Goal: Task Accomplishment & Management: Use online tool/utility

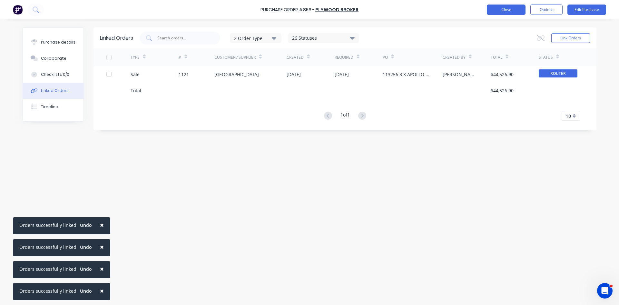
click at [507, 11] on button "Close" at bounding box center [506, 10] width 39 height 10
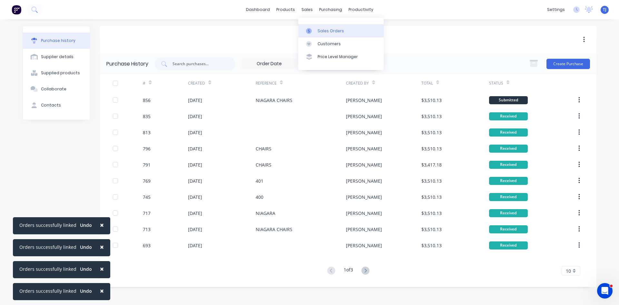
click at [334, 32] on div "Sales Orders" at bounding box center [331, 31] width 26 height 6
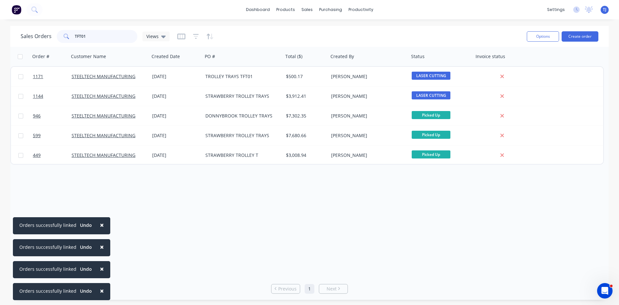
click at [78, 30] on input "TFT01" at bounding box center [106, 36] width 63 height 13
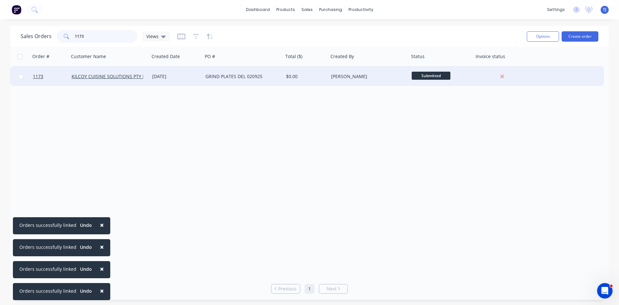
type input "1173"
click at [255, 78] on div "GRIND PLATES DEL 020925" at bounding box center [241, 76] width 72 height 6
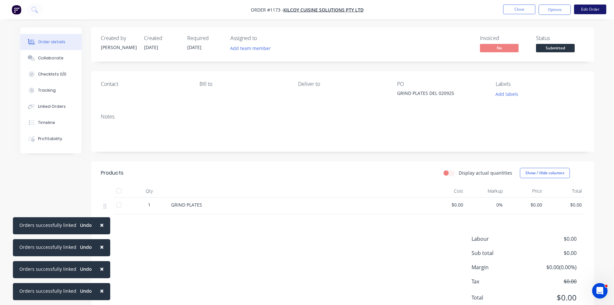
click at [593, 6] on button "Edit Order" at bounding box center [590, 10] width 32 height 10
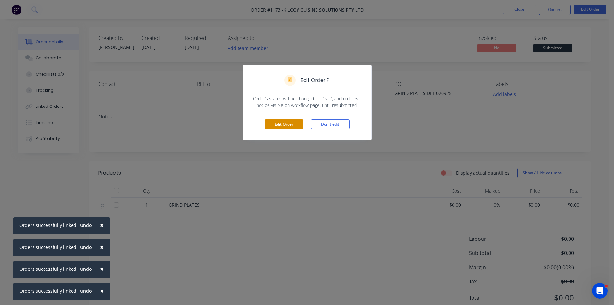
click at [271, 122] on button "Edit Order" at bounding box center [284, 124] width 39 height 10
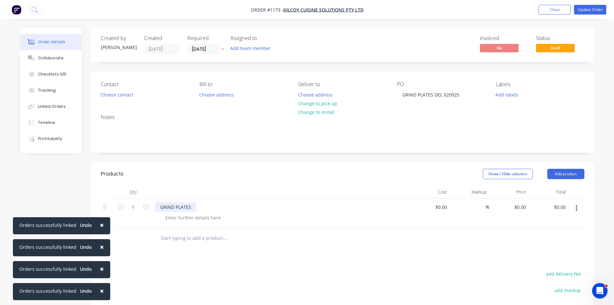
click at [175, 210] on div "GRIND PLATES" at bounding box center [175, 206] width 41 height 9
click at [135, 209] on input "1" at bounding box center [133, 207] width 17 height 10
type input "7"
click at [524, 203] on input "0" at bounding box center [524, 206] width 7 height 9
type input "$40.00"
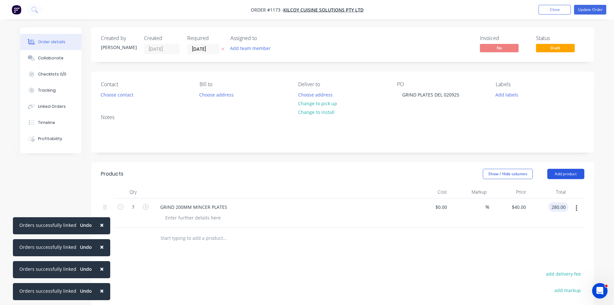
type input "$280.00"
click at [560, 175] on button "Add product" at bounding box center [565, 174] width 37 height 10
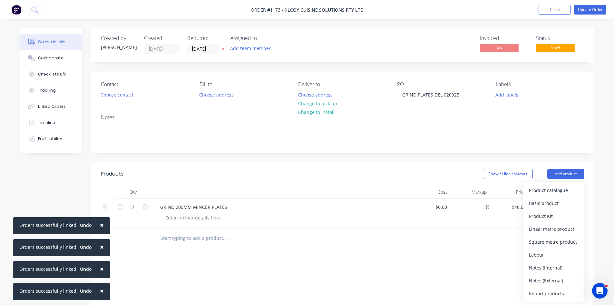
drag, startPoint x: 550, startPoint y: 202, endPoint x: 174, endPoint y: 272, distance: 382.7
click at [550, 202] on div "Basic product" at bounding box center [554, 202] width 50 height 9
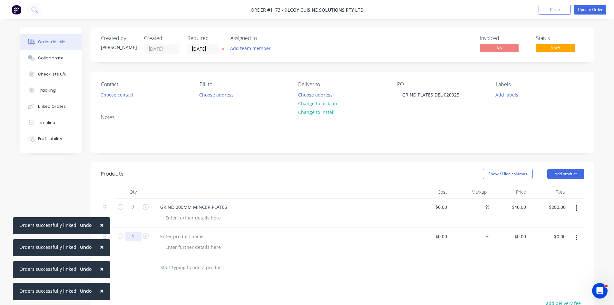
click at [135, 240] on input "1" at bounding box center [133, 237] width 17 height 10
type input "14"
type input "$0.00"
type input "$32.00"
type input "$448.00"
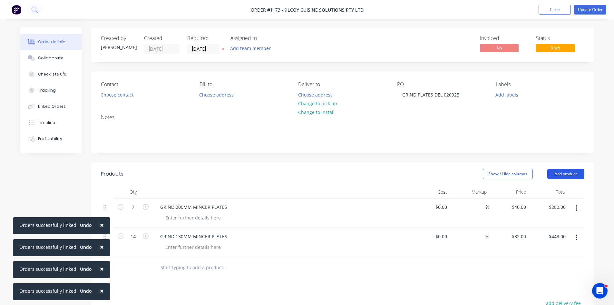
click at [557, 177] on button "Add product" at bounding box center [565, 174] width 37 height 10
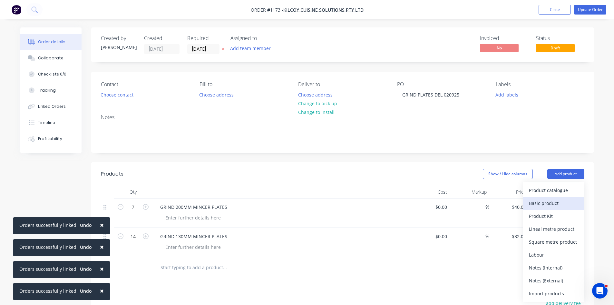
click at [549, 202] on div "Basic product" at bounding box center [554, 202] width 50 height 9
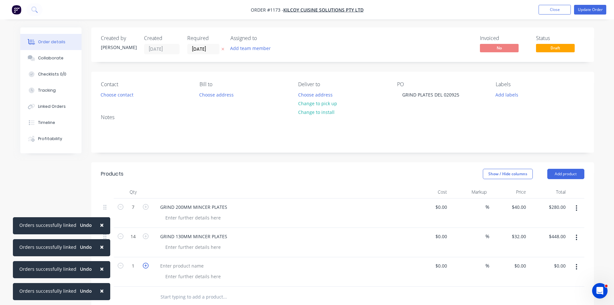
click at [144, 266] on icon "button" at bounding box center [146, 265] width 6 height 6
type input "3"
click at [169, 265] on div at bounding box center [182, 265] width 54 height 9
type input "$0.00"
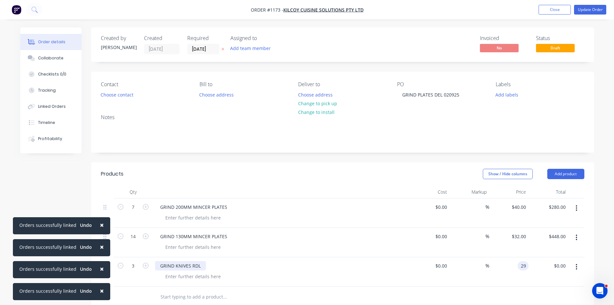
type input "$29.00"
type input "$87.00"
click at [569, 175] on button "Add product" at bounding box center [565, 174] width 37 height 10
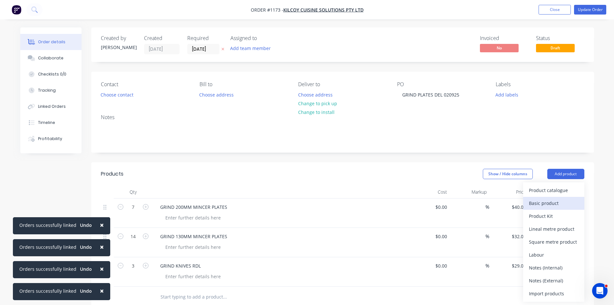
click at [558, 200] on div "Basic product" at bounding box center [554, 202] width 50 height 9
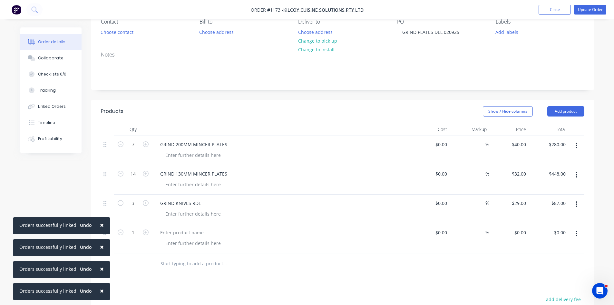
scroll to position [64, 0]
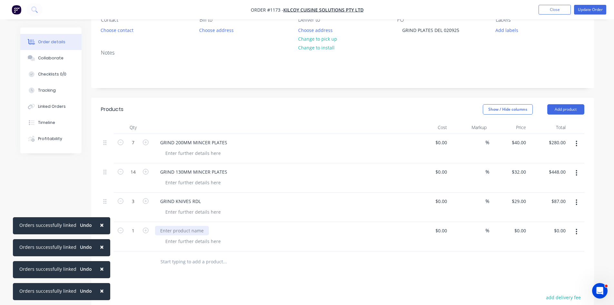
click at [163, 229] on div at bounding box center [182, 230] width 54 height 9
type input "$0.00"
type input "$29.00"
click at [559, 110] on button "Add product" at bounding box center [565, 109] width 37 height 10
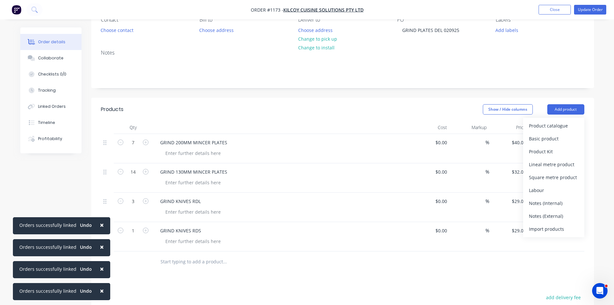
drag, startPoint x: 549, startPoint y: 137, endPoint x: 546, endPoint y: 140, distance: 4.6
click at [549, 137] on div "Basic product" at bounding box center [554, 138] width 50 height 9
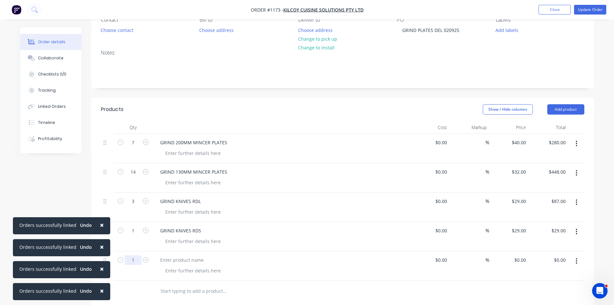
click at [135, 261] on input "1" at bounding box center [133, 260] width 17 height 10
type input "9"
click at [183, 258] on div at bounding box center [182, 259] width 54 height 9
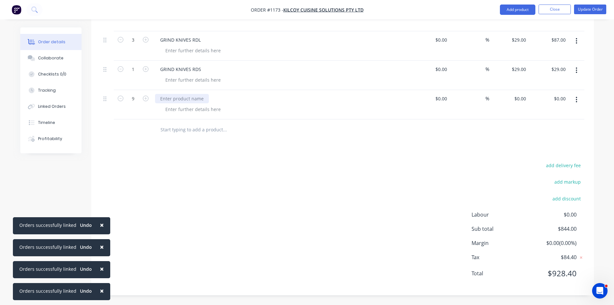
click at [169, 100] on div at bounding box center [182, 98] width 54 height 9
click at [523, 99] on input "0" at bounding box center [524, 98] width 7 height 9
type input "$29.00"
type input "$261.00"
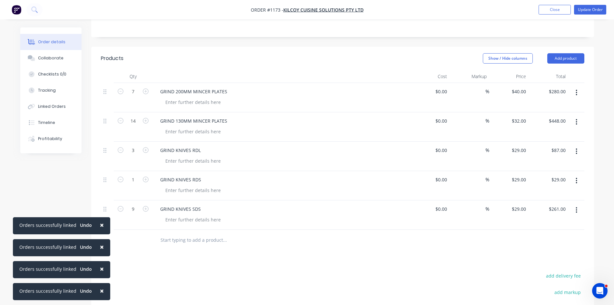
scroll to position [97, 0]
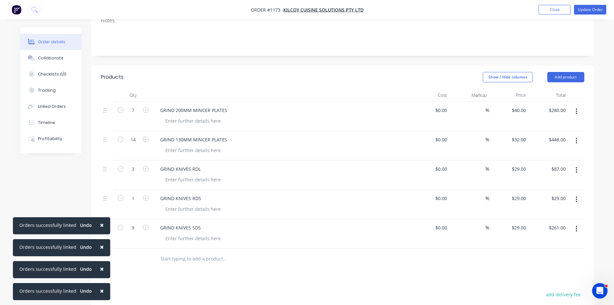
click at [578, 171] on button "button" at bounding box center [576, 170] width 15 height 12
click at [561, 185] on div "Save to catalogue" at bounding box center [554, 186] width 50 height 9
click at [532, 264] on div at bounding box center [343, 258] width 484 height 21
click at [576, 201] on icon "button" at bounding box center [577, 199] width 2 height 7
click at [541, 218] on div "Save to catalogue" at bounding box center [554, 216] width 50 height 9
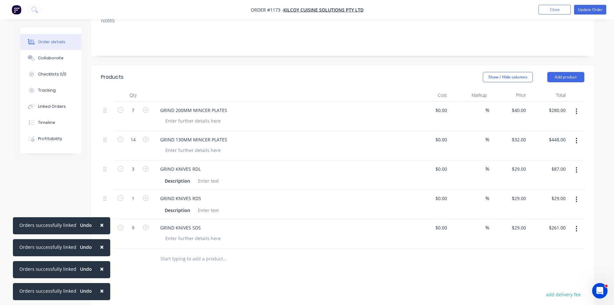
click at [550, 276] on div "Products Show / Hide columns Add product Qty Cost Markup Price Total 7 GRIND 20…" at bounding box center [342, 244] width 503 height 359
click at [576, 230] on icon "button" at bounding box center [577, 228] width 2 height 7
click at [546, 246] on div "Save to catalogue" at bounding box center [554, 245] width 50 height 9
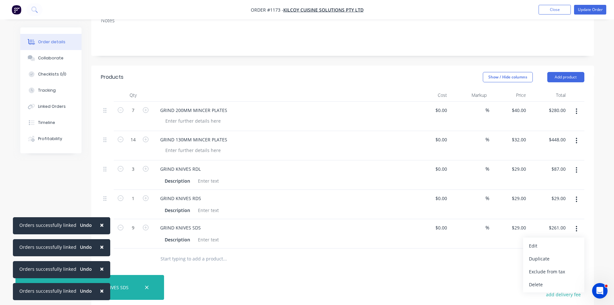
click at [576, 142] on icon "button" at bounding box center [577, 140] width 2 height 7
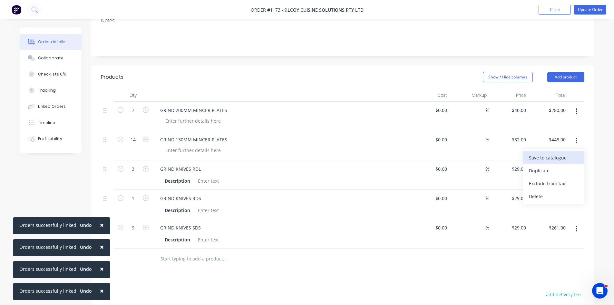
click at [550, 159] on div "Save to catalogue" at bounding box center [554, 157] width 50 height 9
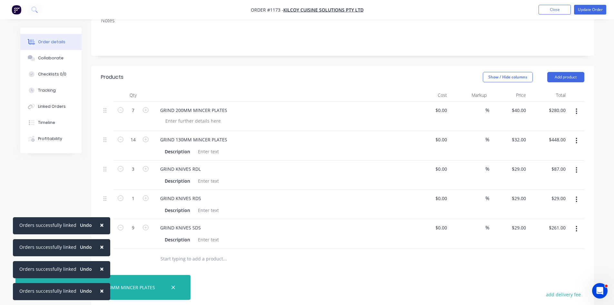
click at [578, 112] on button "button" at bounding box center [576, 111] width 15 height 12
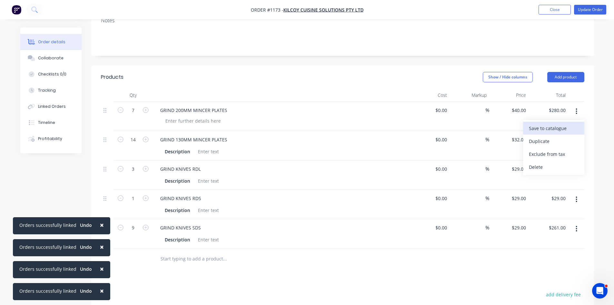
click at [557, 127] on div "Save to catalogue" at bounding box center [554, 127] width 50 height 9
click at [350, 283] on div "Products Show / Hide columns Add product Qty Cost Markup Price Total 7 GRIND 20…" at bounding box center [342, 244] width 503 height 359
